Goal: Browse casually

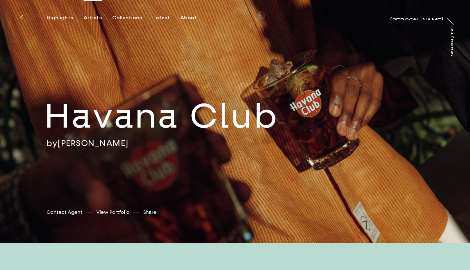
click at [93, 17] on div "Artists" at bounding box center [92, 18] width 18 height 6
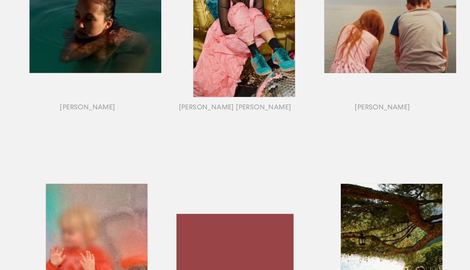
scroll to position [423, 0]
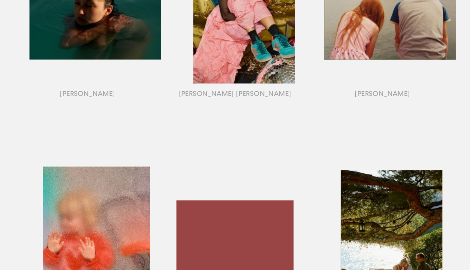
click at [114, 213] on div "button" at bounding box center [87, 249] width 147 height 215
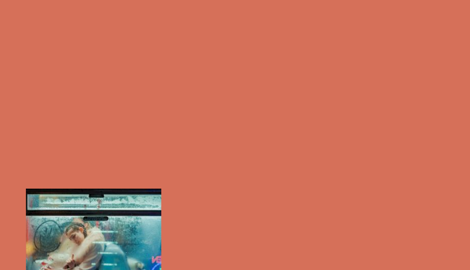
scroll to position [468, 0]
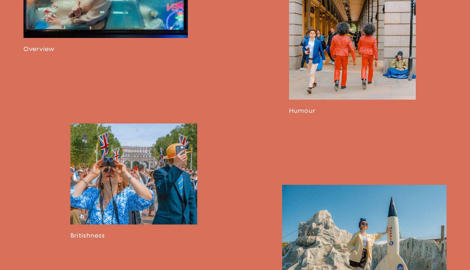
scroll to position [526, 0]
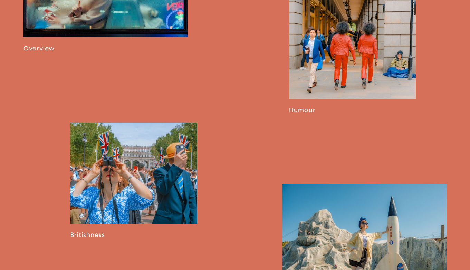
click at [327, 96] on link at bounding box center [352, 11] width 127 height 205
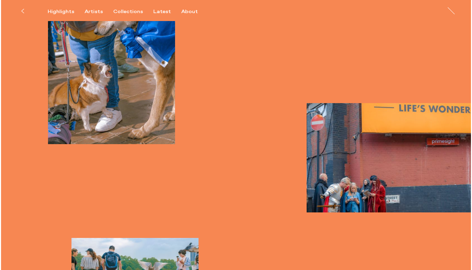
scroll to position [2615, 0]
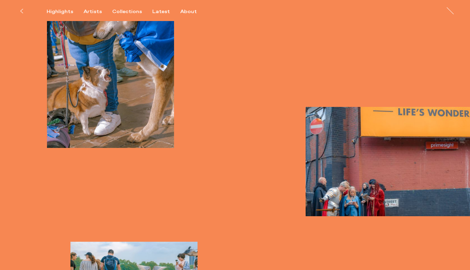
click at [369, 175] on img "button" at bounding box center [387, 162] width 164 height 110
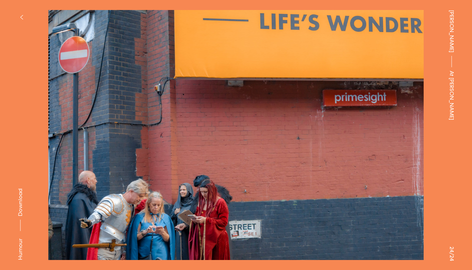
click at [20, 199] on span "Download" at bounding box center [20, 203] width 7 height 28
click at [29, 78] on button at bounding box center [118, 67] width 236 height 135
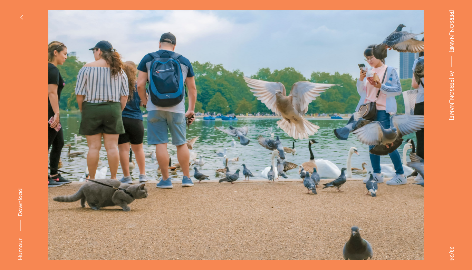
click at [22, 18] on icon "button" at bounding box center [21, 17] width 3 height 6
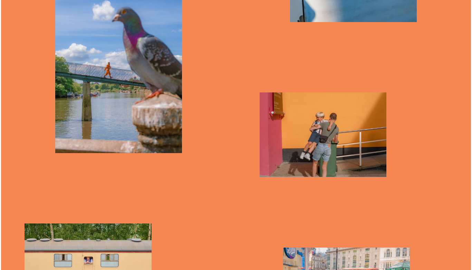
scroll to position [1486, 0]
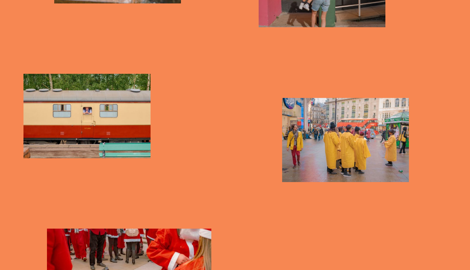
click at [315, 138] on img "button" at bounding box center [345, 140] width 127 height 85
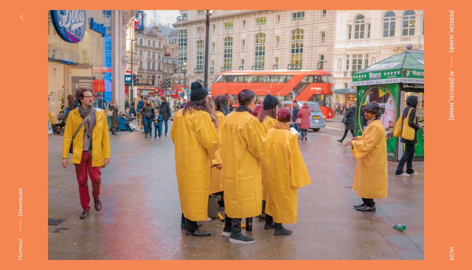
click at [22, 200] on span "Download" at bounding box center [20, 203] width 7 height 28
click at [22, 16] on icon "button" at bounding box center [21, 17] width 3 height 6
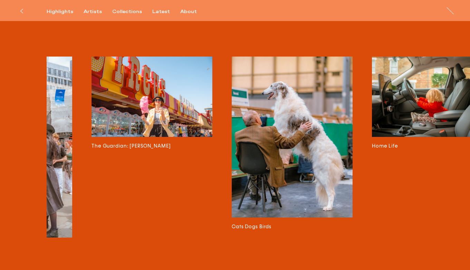
scroll to position [0, 662]
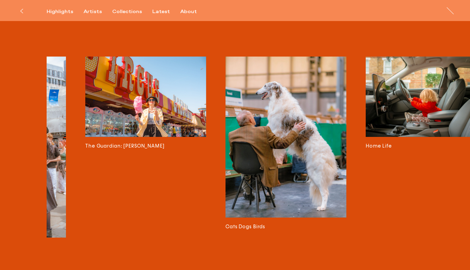
click at [135, 79] on img at bounding box center [145, 97] width 121 height 80
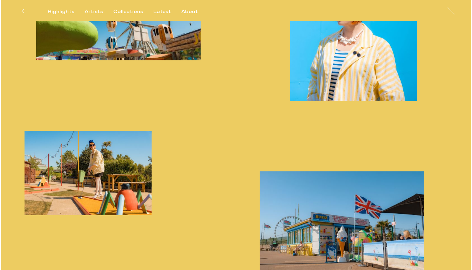
scroll to position [1045, 0]
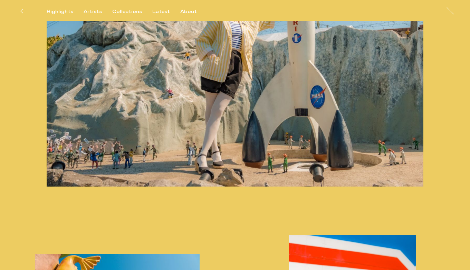
click at [235, 149] on img at bounding box center [235, 45] width 376 height 282
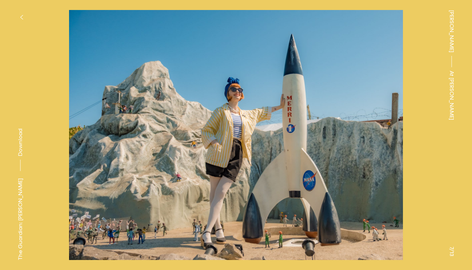
click at [21, 141] on span "Download" at bounding box center [20, 143] width 7 height 28
click at [23, 15] on button "button" at bounding box center [21, 17] width 15 height 15
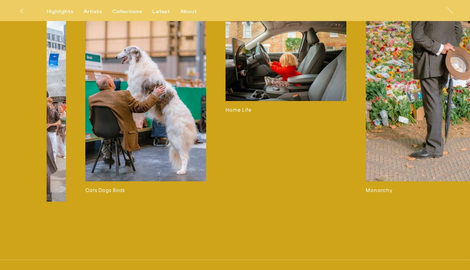
scroll to position [1951, 0]
drag, startPoint x: 304, startPoint y: 234, endPoint x: 275, endPoint y: 233, distance: 29.7
click at [275, 233] on div "Josh Edgoose Cars on Bardwell Green Margate Classic Cars By The Thames Characte…" at bounding box center [235, 82] width 470 height 355
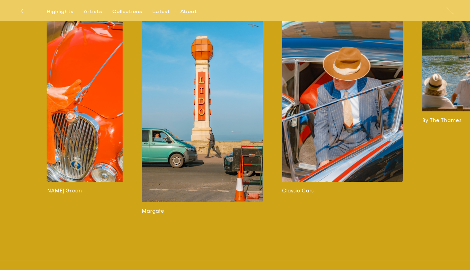
scroll to position [0, 0]
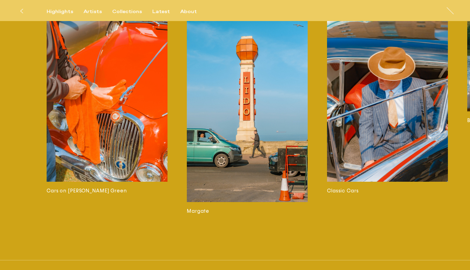
click at [72, 120] on img at bounding box center [107, 101] width 121 height 161
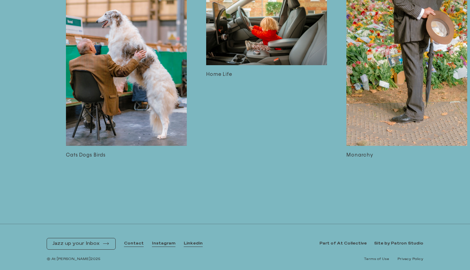
scroll to position [0, 682]
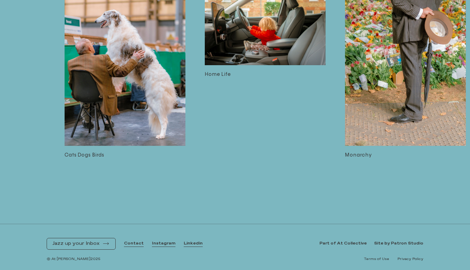
click at [276, 50] on img at bounding box center [265, 25] width 121 height 80
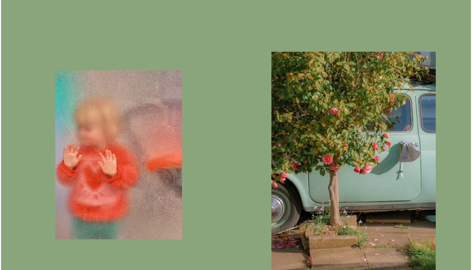
scroll to position [357, 0]
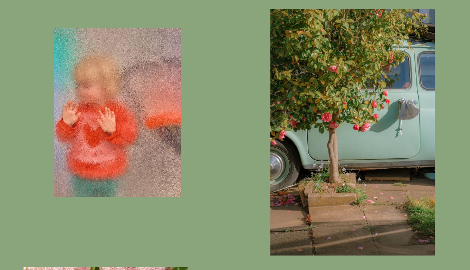
click at [126, 137] on img "button" at bounding box center [117, 112] width 127 height 169
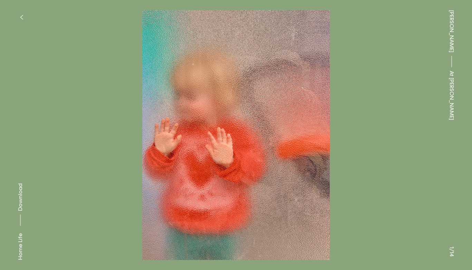
click at [21, 197] on span "Download" at bounding box center [20, 198] width 7 height 28
click at [21, 16] on icon "button" at bounding box center [21, 17] width 3 height 6
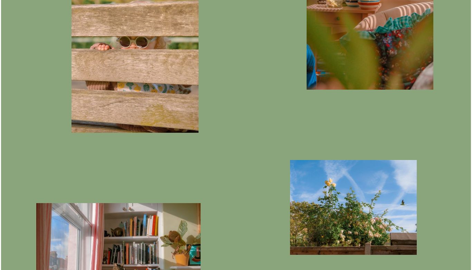
scroll to position [1254, 0]
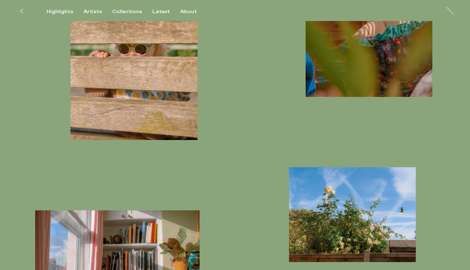
click at [153, 76] on img "button" at bounding box center [133, 45] width 127 height 190
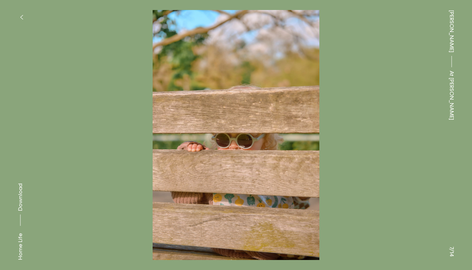
click at [20, 199] on span "Download" at bounding box center [20, 198] width 7 height 28
click at [20, 19] on icon "button" at bounding box center [21, 17] width 3 height 6
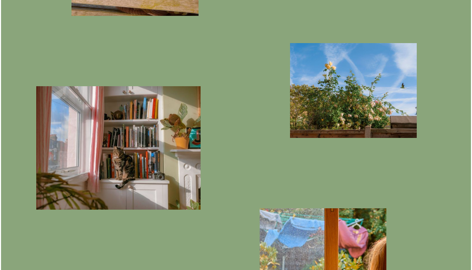
scroll to position [1504, 0]
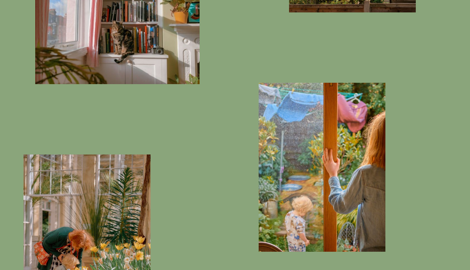
click at [321, 178] on img "button" at bounding box center [321, 167] width 127 height 169
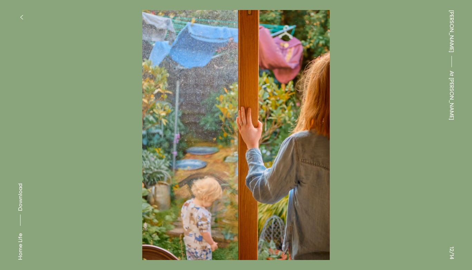
click at [22, 18] on icon "button" at bounding box center [21, 17] width 3 height 6
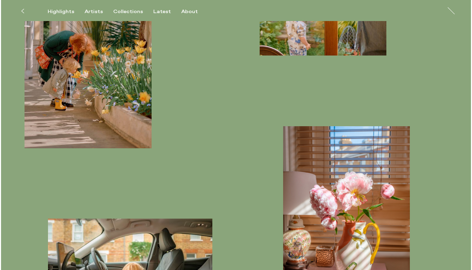
scroll to position [1700, 0]
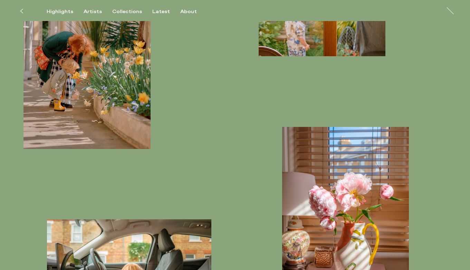
click at [151, 250] on img "button" at bounding box center [129, 274] width 164 height 110
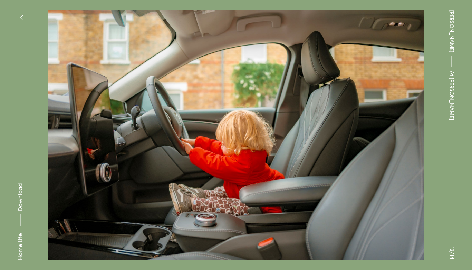
click at [20, 197] on span "Download" at bounding box center [20, 198] width 7 height 28
click at [69, 137] on img at bounding box center [235, 135] width 403 height 250
click at [40, 137] on img at bounding box center [235, 135] width 403 height 250
drag, startPoint x: 84, startPoint y: 132, endPoint x: 188, endPoint y: 130, distance: 103.5
click at [188, 130] on button at bounding box center [118, 67] width 236 height 135
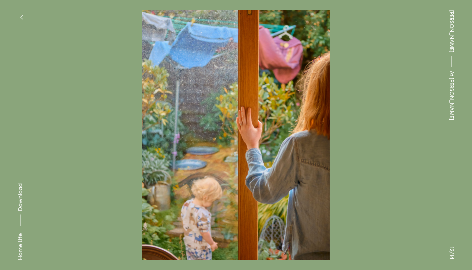
drag, startPoint x: 97, startPoint y: 121, endPoint x: 198, endPoint y: 118, distance: 101.1
click at [198, 118] on button at bounding box center [118, 67] width 236 height 135
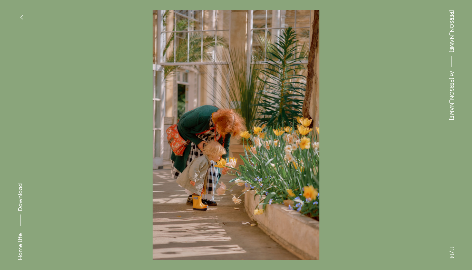
click at [21, 199] on span "Download" at bounding box center [20, 198] width 7 height 28
click at [22, 17] on icon "button" at bounding box center [21, 17] width 3 height 6
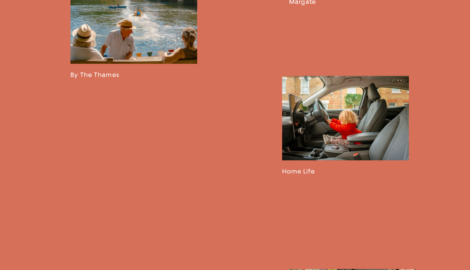
scroll to position [1137, 0]
